Goal: Navigation & Orientation: Find specific page/section

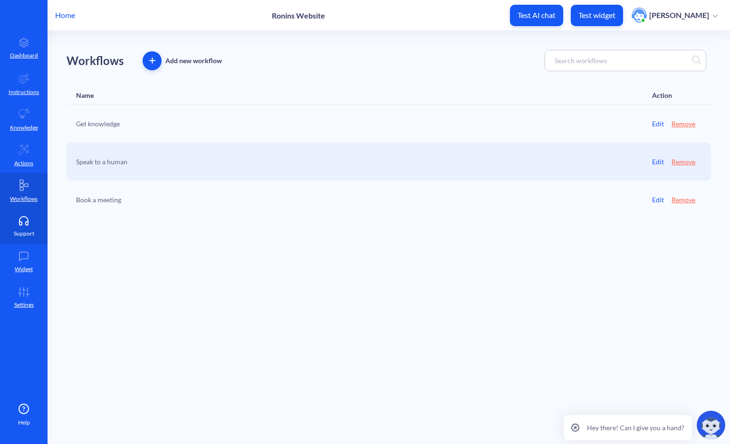
click at [22, 232] on p "Support" at bounding box center [24, 234] width 20 height 9
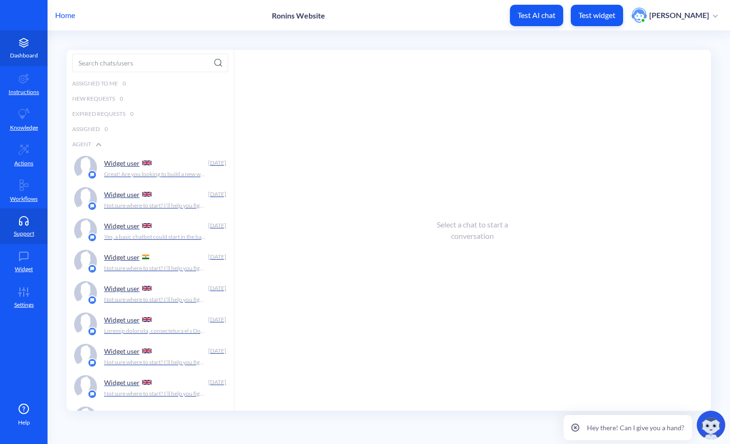
click at [25, 48] on link "Dashboard" at bounding box center [24, 48] width 48 height 36
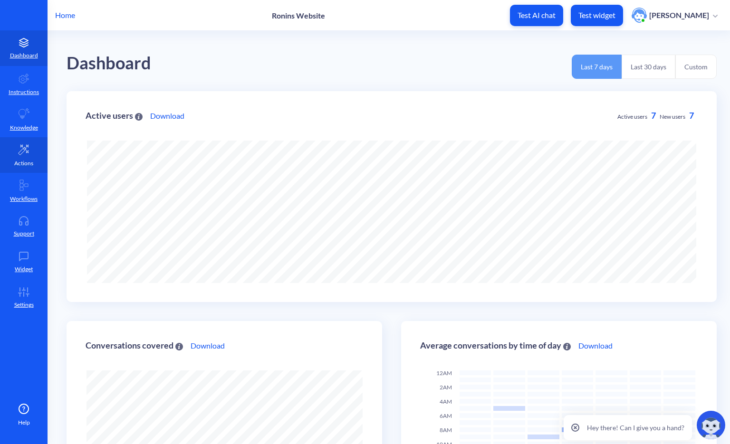
scroll to position [444, 730]
click at [25, 186] on icon at bounding box center [24, 185] width 8 height 10
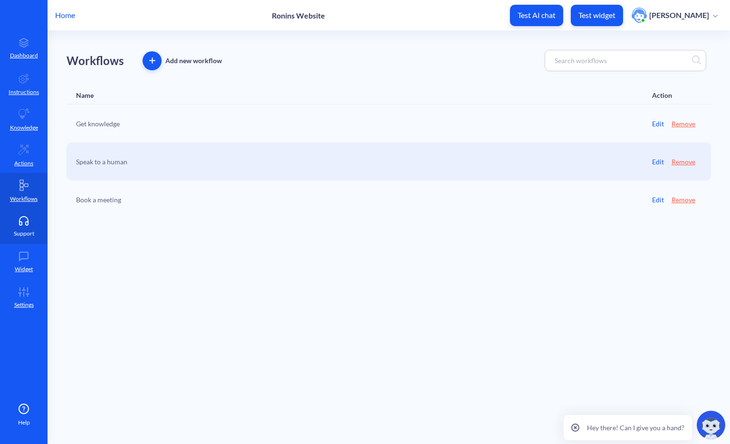
click at [25, 222] on icon at bounding box center [23, 223] width 9 height 3
